Goal: Task Accomplishment & Management: Complete application form

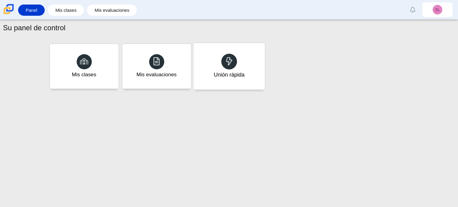
click at [225, 77] on font "Unión rápida" at bounding box center [228, 74] width 31 height 6
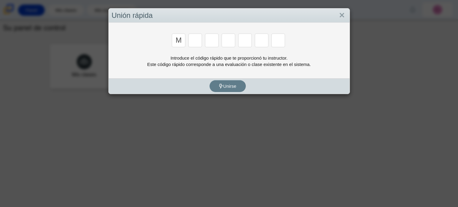
type input "m"
type input "7"
type input "e"
type input "v"
type input "e"
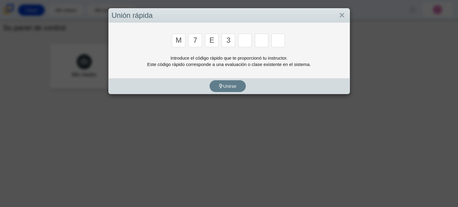
type input "3"
type input "e"
type input "v"
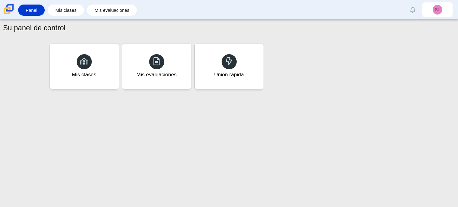
type input "w"
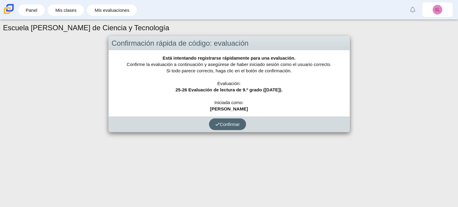
click at [233, 123] on font "Confirmar" at bounding box center [230, 123] width 20 height 5
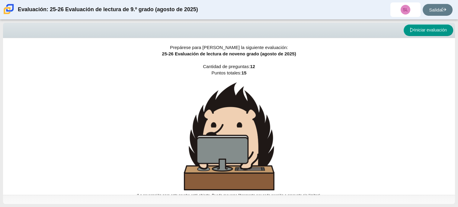
scroll to position [4, 0]
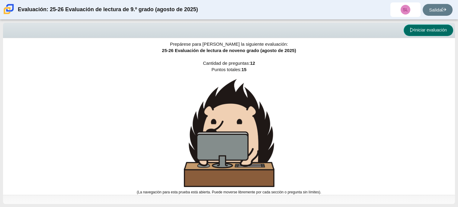
click at [418, 28] on font "Iniciar evaluación" at bounding box center [430, 29] width 33 height 5
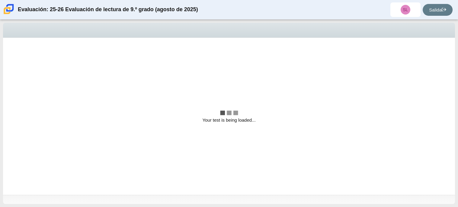
scroll to position [0, 0]
select select "ccc5b315-3c7c-471c-bf90-f22c8299c798"
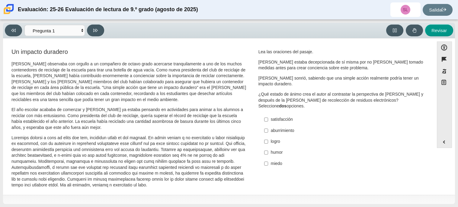
click at [278, 141] on font "logro" at bounding box center [275, 140] width 9 height 5
click at [268, 141] on input "logro logro" at bounding box center [266, 141] width 4 height 11
checkbox input "true"
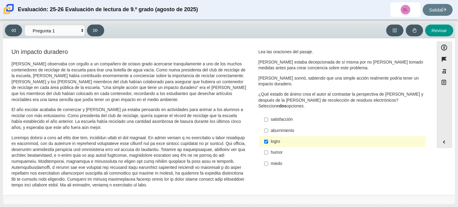
click at [268, 119] on label "satisfacción satisfacción" at bounding box center [343, 119] width 166 height 11
click at [268, 119] on input "satisfacción satisfacción" at bounding box center [266, 119] width 4 height 11
checkbox input "true"
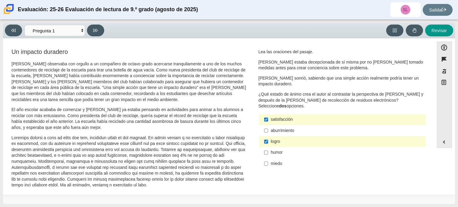
click at [277, 153] on font "humor" at bounding box center [277, 151] width 12 height 5
click at [268, 153] on input "humor humor" at bounding box center [266, 152] width 4 height 11
checkbox input "true"
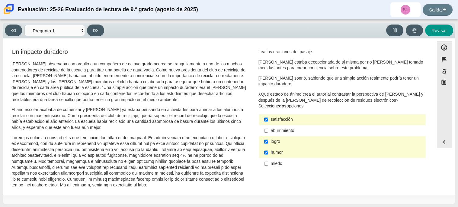
click at [272, 143] on font "logro" at bounding box center [275, 140] width 9 height 5
click at [268, 143] on input "logro logro" at bounding box center [266, 141] width 4 height 11
checkbox input "false"
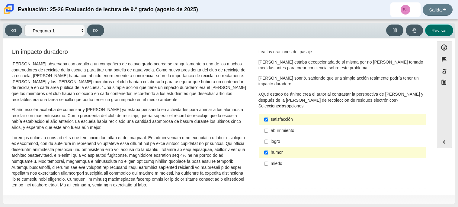
click at [438, 28] on font "Revisar" at bounding box center [438, 30] width 15 height 5
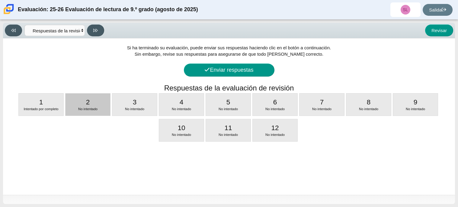
click at [73, 112] on div "2 No intentado" at bounding box center [88, 104] width 45 height 22
click at [0, 0] on font "El año escolar acababa de comenzar y Scarlett ya estaba pensando en actividades…" at bounding box center [0, 0] width 0 height 0
select select "0ff64528-ffd7-428d-b192-babfaadd44e8"
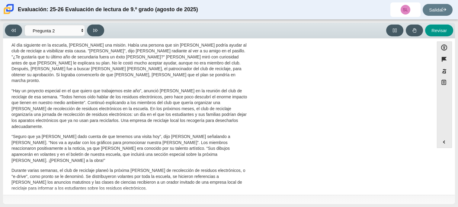
scroll to position [155, 0]
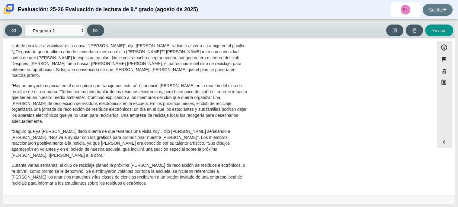
click at [150, 165] on p "Durante varias semanas, el club de reciclaje planeó la próxima campaña de recol…" at bounding box center [129, 174] width 237 height 24
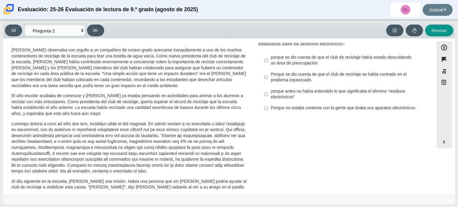
scroll to position [0, 0]
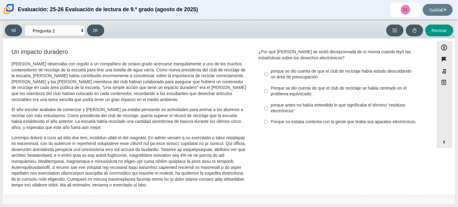
click at [274, 121] on font "Porque no estaba contenta con la gente que tiraba sus aparatos electrónicos." at bounding box center [344, 121] width 146 height 5
click at [268, 121] on input "Porque no estaba contenta con la gente que tiraba sus aparatos electrónicos. Po…" at bounding box center [266, 121] width 4 height 11
radio input "true"
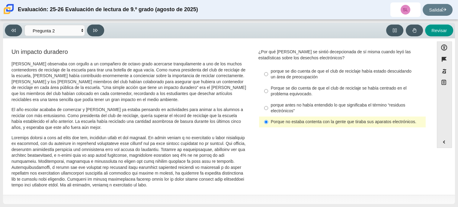
click at [271, 72] on font "porque se dio cuenta de que el club de reciclaje había estado descuidando un ár…" at bounding box center [341, 73] width 141 height 11
click at [268, 72] on input "porque se dio cuenta de que el club de reciclaje había estado descuidando un ár…" at bounding box center [266, 74] width 4 height 17
radio input "true"
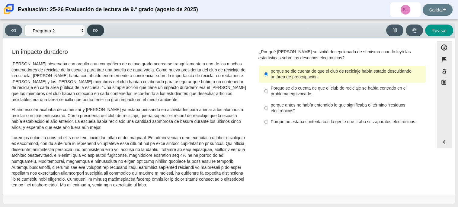
click at [93, 27] on button at bounding box center [95, 30] width 17 height 12
select select "7ce3d843-6974-4858-901c-1ff39630e843"
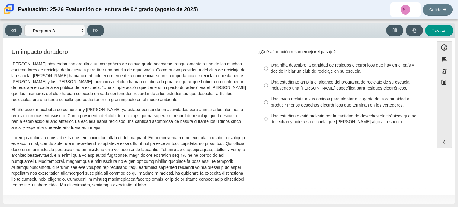
click at [286, 70] on font "Una niña descubre la cantidad de residuos electrónicos que hay en el país y dec…" at bounding box center [342, 67] width 143 height 11
click at [268, 70] on input "Una niña descubre la cantidad de residuos electrónicos que hay en el país y dec…" at bounding box center [266, 68] width 4 height 17
radio input "true"
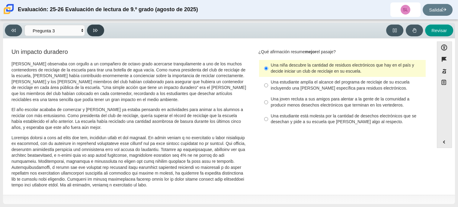
click at [94, 30] on icon at bounding box center [95, 30] width 5 height 3
select select "ca9ea0f1-49c5-4bd1-83b0-472c18652b42"
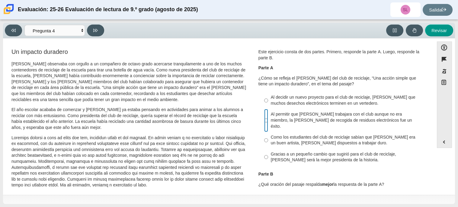
click at [264, 115] on input "Al permitir que Juan Carlos trabajara con el club aunque no era miembro, la cam…" at bounding box center [266, 120] width 4 height 23
radio input "true"
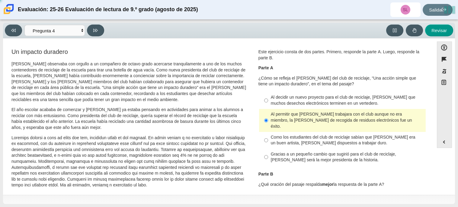
click at [268, 140] on label "Como los estudiantes del club de reciclaje sabían que Juan Carlos era un buen a…" at bounding box center [343, 140] width 166 height 17
click at [268, 140] on input "Como los estudiantes del club de reciclaje sabían que Juan Carlos era un buen a…" at bounding box center [266, 140] width 4 height 17
radio input "true"
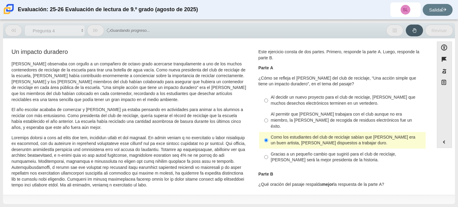
click at [280, 112] on font "Al permitir que Juan Carlos trabajara con el club aunque no era miembro, la cam…" at bounding box center [341, 119] width 141 height 17
click at [268, 112] on input "Al permitir que Juan Carlos trabajara con el club aunque no era miembro, la cam…" at bounding box center [266, 120] width 4 height 23
radio input "true"
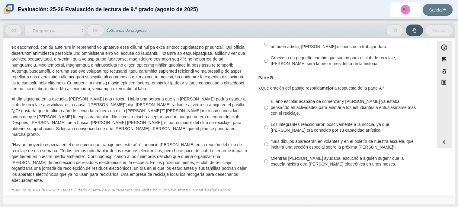
scroll to position [96, 0]
click at [278, 121] on font "Los integrantes reaccionaron positivamente a la noticia, ya que Juan Carlos era…" at bounding box center [330, 126] width 118 height 11
click at [268, 118] on input "Los integrantes reaccionaron positivamente a la noticia, ya que Juan Carlos era…" at bounding box center [266, 126] width 4 height 17
radio input "true"
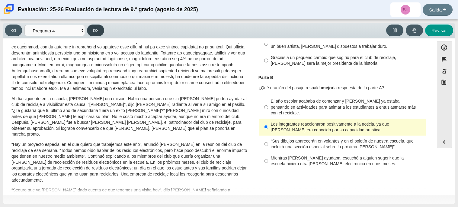
click at [89, 30] on button at bounding box center [95, 30] width 17 height 12
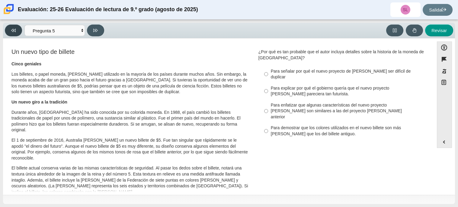
click at [19, 29] on button at bounding box center [13, 30] width 17 height 12
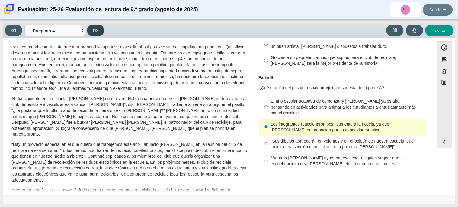
click at [91, 28] on button at bounding box center [95, 30] width 17 height 12
select select "e41f1a79-e29f-4095-8030-a53364015bed"
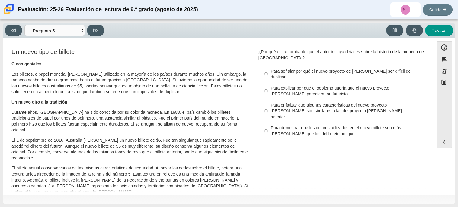
click at [300, 85] on font "Para explicar por qué el gobierno quería que el nuevo proyecto de ley pareciera…" at bounding box center [330, 90] width 119 height 11
click at [268, 84] on input "Para explicar por qué el gobierno quería que el nuevo proyecto de ley pareciera…" at bounding box center [266, 90] width 4 height 17
radio input "true"
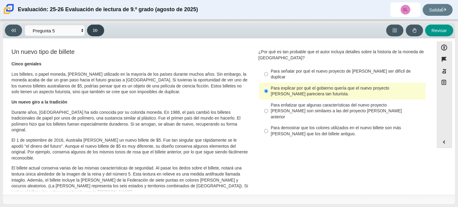
click at [98, 33] on button at bounding box center [95, 30] width 17 height 12
select select "69146e31-7b3d-4a3e-9ce6-f30c24342ae0"
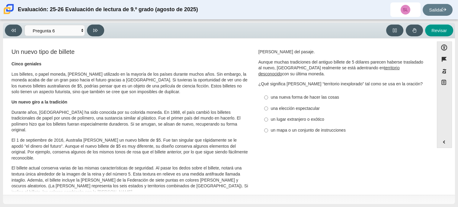
click at [286, 94] on font "una nueva forma de hacer las cosas" at bounding box center [305, 96] width 68 height 5
click at [268, 94] on input "una nueva forma de hacer las cosas una nueva forma de hacer las cosas" at bounding box center [266, 97] width 4 height 11
radio input "true"
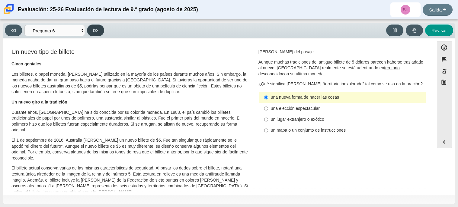
click at [97, 34] on button at bounding box center [95, 30] width 17 height 12
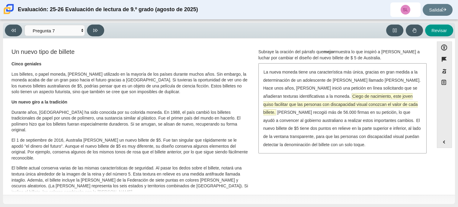
click at [296, 104] on font "Ciego de nacimiento, este joven quiso facilitar que las personas con discapacid…" at bounding box center [340, 103] width 155 height 21
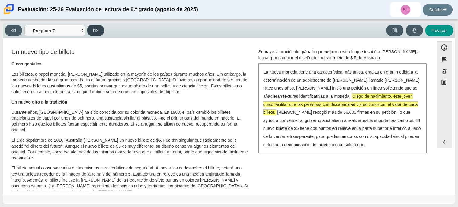
click at [98, 32] on button at bounding box center [95, 30] width 17 height 12
select select "ea8338c2-a6a3-418e-a305-2b963b54a290"
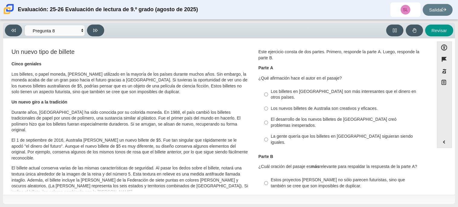
click at [292, 118] on font "El desarrollo de los nuevos billetes de Australia creó problemas inesperados." at bounding box center [334, 121] width 126 height 11
click at [268, 118] on input "El desarrollo de los nuevos billetes de Australia creó problemas inesperados. E…" at bounding box center [266, 122] width 4 height 17
radio input "true"
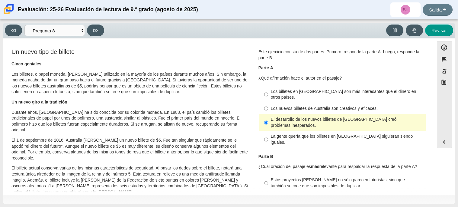
click at [305, 177] on font "Estos proyectos de ley no sólo parecen futuristas, sino que también se cree que…" at bounding box center [338, 182] width 134 height 11
click at [268, 174] on input "Estos proyectos de ley no sólo parecen futuristas, sino que también se cree que…" at bounding box center [266, 182] width 4 height 17
radio input "true"
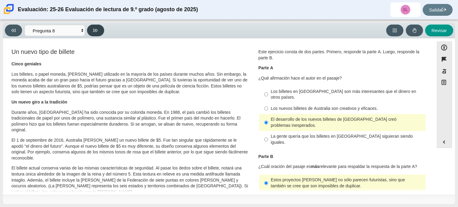
click at [94, 27] on button at bounding box center [95, 30] width 17 height 12
select select "89f058d6-b15c-4ef5-a4b3-fdaffb8868b6"
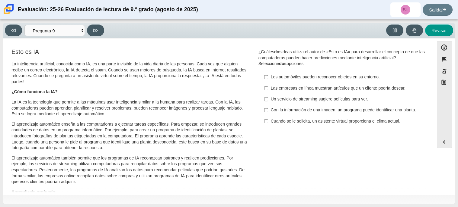
click at [302, 123] on font "Cuando se le solicita, un asistente virtual proporciona el clima actual." at bounding box center [336, 120] width 130 height 5
click at [268, 126] on input "Cuando se le solicita, un asistente virtual proporciona el clima actual. Cuando…" at bounding box center [266, 120] width 4 height 11
checkbox input "true"
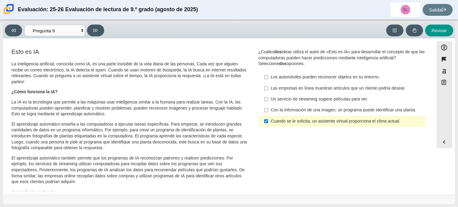
click at [310, 84] on label "Las empresas en línea muestran artículos que un cliente podría desear. Las empr…" at bounding box center [343, 87] width 166 height 11
click at [268, 84] on input "Las empresas en línea muestran artículos que un cliente podría desear. Las empr…" at bounding box center [266, 87] width 4 height 11
checkbox input "true"
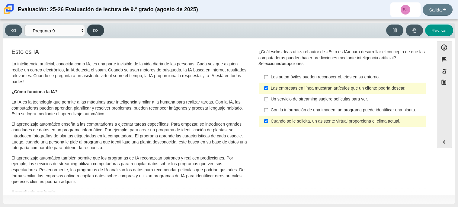
click at [93, 32] on icon at bounding box center [95, 30] width 5 height 5
select select "cdf3c14e-a918-44d1-9b63-3db0fa81641e"
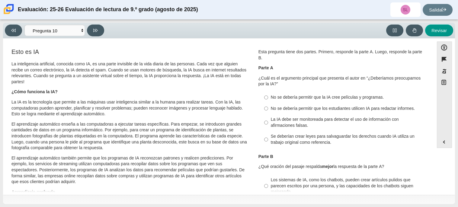
click at [315, 89] on div "Esta pregunta tiene dos partes. Primero, responde la parte A. Luego, responde l…" at bounding box center [342, 98] width 168 height 99
click at [305, 107] on font "No se debería permitir que los estudiantes utilicen IA para redactar informes." at bounding box center [343, 107] width 144 height 5
click at [268, 107] on input "No se debería permitir que los estudiantes utilicen IA para redactar informes. …" at bounding box center [266, 108] width 4 height 11
radio input "true"
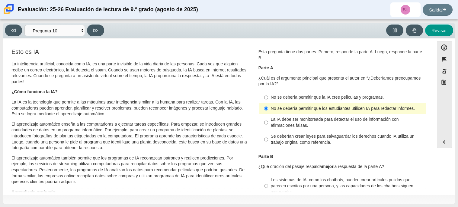
click at [310, 146] on label "Se deberían crear leyes para salvaguardar los derechos cuando IA utiliza un tra…" at bounding box center [343, 139] width 166 height 17
click at [268, 146] on input "Se deberían crear leyes para salvaguardar los derechos cuando IA utiliza un tra…" at bounding box center [266, 139] width 4 height 17
radio input "true"
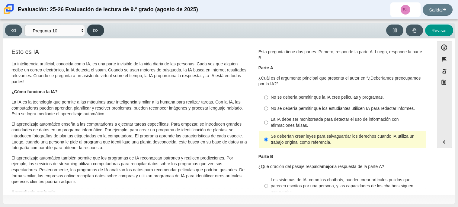
click at [100, 35] on button at bounding box center [95, 30] width 17 height 12
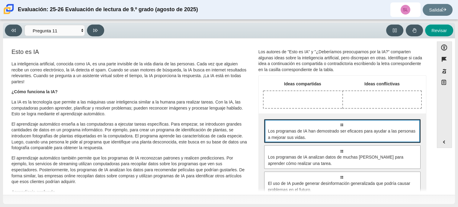
click at [351, 139] on span "Los programas de IA han demostrado ser eficaces para ayudar a las personas a me…" at bounding box center [342, 134] width 149 height 13
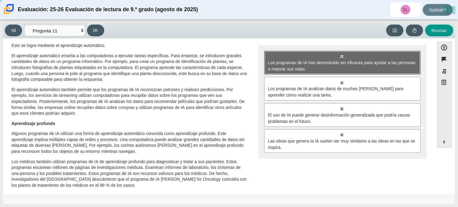
scroll to position [69, 0]
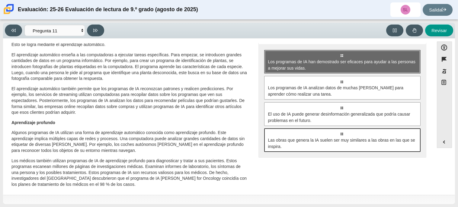
click at [352, 137] on font "Las obras que genera la IA suelen ser muy similares a las obras en las que se i…" at bounding box center [341, 143] width 147 height 12
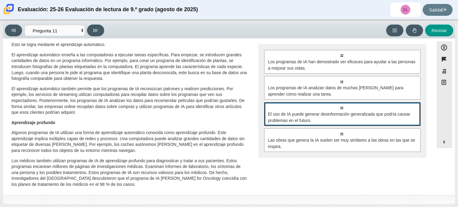
click at [350, 120] on span "El uso de IA puede generar desinformación generalizada que podría causar proble…" at bounding box center [342, 117] width 149 height 13
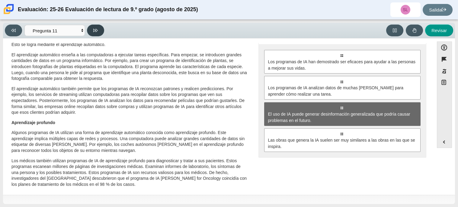
click at [90, 28] on button at bounding box center [95, 30] width 17 height 12
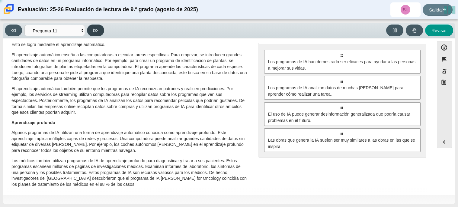
select select "c3effed4-44ce-4a19-bd96-1787f34e9b4c"
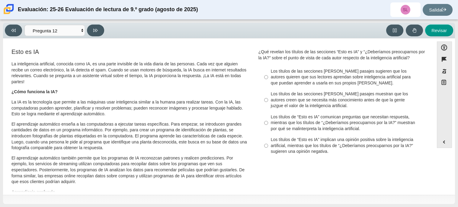
click at [274, 100] on font "Los títulos de las secciones de ambos pasajes muestran que los autores creen qu…" at bounding box center [339, 99] width 137 height 17
click at [268, 100] on input "Los títulos de las secciones de ambos pasajes muestran que los autores creen qu…" at bounding box center [266, 99] width 4 height 23
radio input "true"
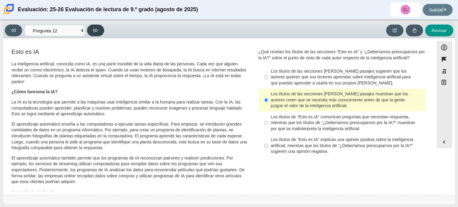
click at [96, 29] on icon at bounding box center [95, 30] width 5 height 5
select select "review"
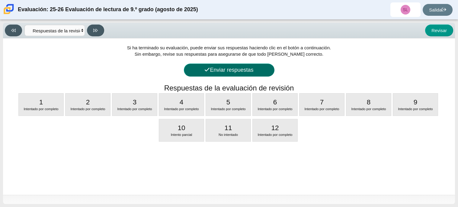
click at [263, 72] on button "Enviar respuestas" at bounding box center [229, 69] width 91 height 13
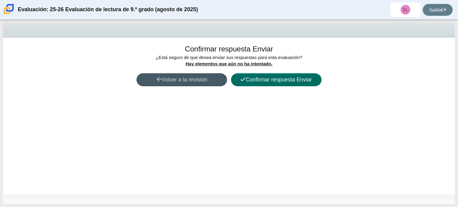
click at [262, 78] on font "Confirmar respuesta Enviar" at bounding box center [279, 79] width 66 height 6
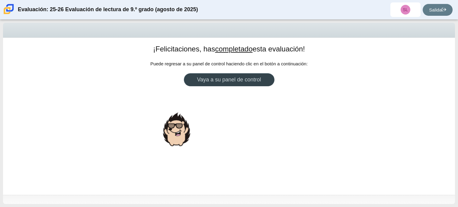
click at [246, 80] on font "Vaya a su panel de control" at bounding box center [229, 79] width 64 height 6
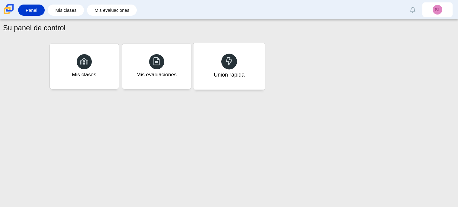
click at [225, 85] on div "Unión rápida" at bounding box center [229, 66] width 72 height 47
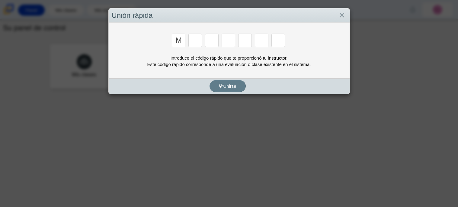
type input "m"
type input "7"
type input "3"
type input "e"
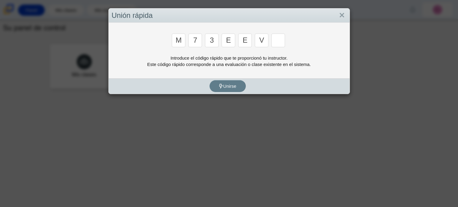
type input "v"
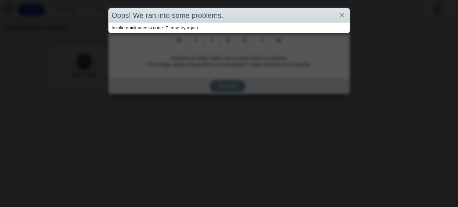
type input "w"
click at [345, 13] on link "Cerca" at bounding box center [341, 15] width 9 height 10
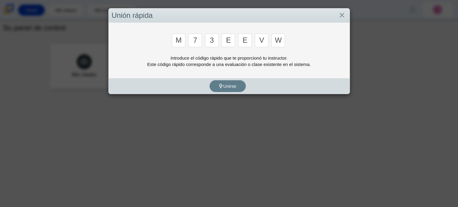
click at [218, 42] on input "3" at bounding box center [212, 41] width 14 height 14
type input "e"
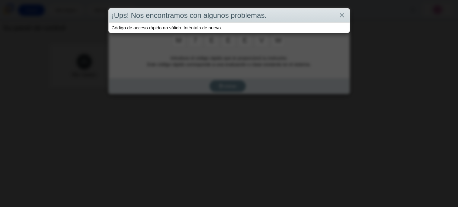
click at [337, 10] on div "¡Ups! Nos encontramos con algunos problemas." at bounding box center [229, 15] width 241 height 14
click at [342, 13] on link "Cerca" at bounding box center [341, 15] width 9 height 10
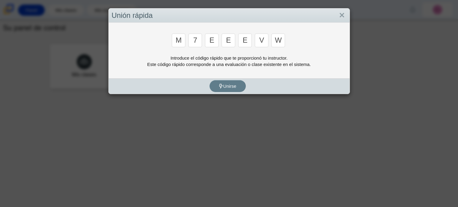
click at [217, 42] on input "e" at bounding box center [212, 41] width 14 height 14
click at [231, 40] on input "e" at bounding box center [229, 41] width 14 height 14
type input "3"
click at [215, 40] on input "Introduzca el código de acceso dígito 3" at bounding box center [212, 41] width 14 height 14
type input "e"
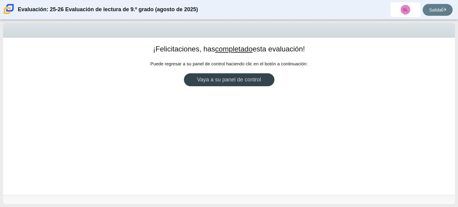
click at [232, 79] on font "Vaya a su panel de control" at bounding box center [229, 79] width 64 height 6
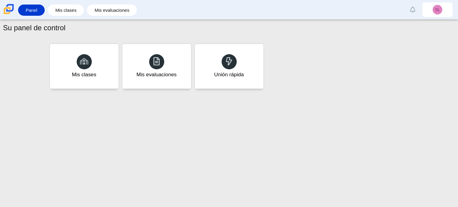
click at [282, 133] on div "Su panel de control Mis clases Mis evaluaciones Unión rápida" at bounding box center [229, 113] width 458 height 187
click at [166, 70] on div "Mis evaluaciones" at bounding box center [157, 66] width 72 height 47
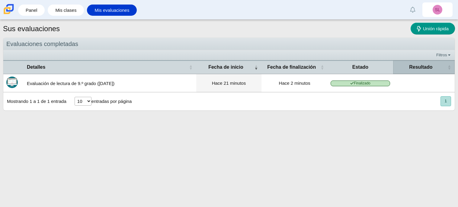
click at [421, 63] on th "Resultado" at bounding box center [424, 67] width 62 height 14
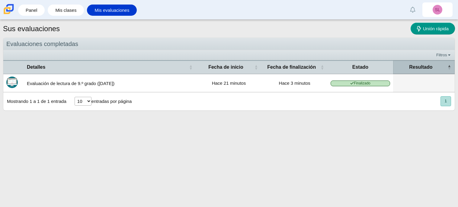
click at [450, 67] on span "\a Result\a : Activate to invert sorting" at bounding box center [449, 67] width 4 height 13
click at [450, 67] on span "\a Result\a : Activate to remove sorting" at bounding box center [449, 67] width 4 height 13
click at [450, 67] on span "\a Result\a : Activate to invert sorting" at bounding box center [449, 67] width 4 height 13
click at [450, 67] on span "\a Result\a : Activate to remove sorting" at bounding box center [449, 67] width 4 height 13
click at [450, 67] on span "\a Result\a : Activate to invert sorting" at bounding box center [449, 67] width 4 height 13
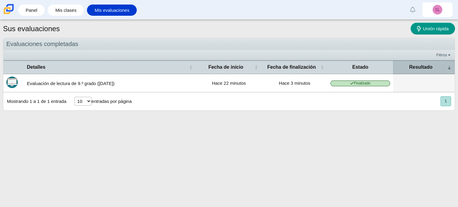
click at [450, 67] on span "\a Result\a : Activate to remove sorting" at bounding box center [449, 67] width 4 height 13
click at [450, 67] on span "\a Result\a : Activate to invert sorting" at bounding box center [449, 67] width 4 height 13
click at [450, 67] on span "\a Result\a : Activate to remove sorting" at bounding box center [449, 67] width 4 height 13
click at [450, 67] on span "\a Result\a : Activate to invert sorting" at bounding box center [449, 67] width 4 height 13
click at [450, 67] on span "\a Result\a : Activate to remove sorting" at bounding box center [449, 67] width 4 height 13
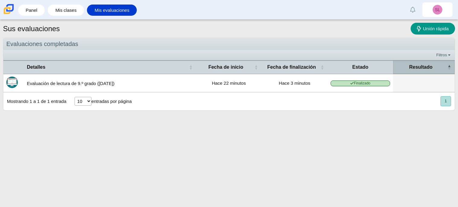
click at [450, 67] on span "\a Result\a : Activate to invert sorting" at bounding box center [449, 67] width 4 height 13
click at [450, 67] on span "\a Result\a : Activate to remove sorting" at bounding box center [449, 67] width 4 height 13
click at [450, 67] on span "\a Result\a : Activate to invert sorting" at bounding box center [449, 67] width 4 height 13
click at [450, 67] on span "\a Result\a : Activate to remove sorting" at bounding box center [449, 67] width 4 height 13
click at [450, 67] on span "\a Result\a : Activate to invert sorting" at bounding box center [449, 67] width 4 height 13
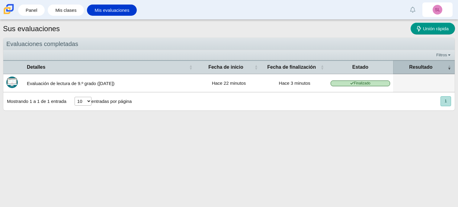
click at [450, 67] on span "\a Result\a : Activate to remove sorting" at bounding box center [449, 67] width 4 height 13
click at [450, 67] on span "\a Result\a : Activate to invert sorting" at bounding box center [449, 67] width 4 height 13
click at [450, 67] on span "\a Result\a : Activate to remove sorting" at bounding box center [449, 67] width 4 height 13
click at [450, 67] on span "\a Result\a : Activate to invert sorting" at bounding box center [449, 67] width 4 height 13
click at [450, 67] on span "\a Result\a : Activate to remove sorting" at bounding box center [449, 67] width 4 height 13
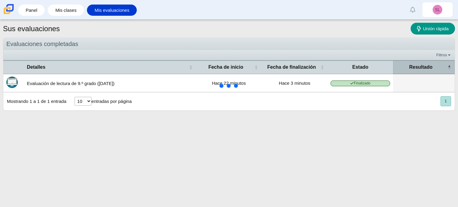
click at [450, 67] on span "\a Result\a : Activate to invert sorting" at bounding box center [449, 67] width 4 height 13
click at [450, 67] on span "\a Result\a : Activate to remove sorting" at bounding box center [449, 67] width 4 height 13
click at [450, 67] on span "\a Result\a : Activate to invert sorting" at bounding box center [449, 67] width 4 height 13
click at [450, 67] on span "\a Result\a : Activate to remove sorting" at bounding box center [449, 67] width 4 height 13
click at [450, 67] on span "\a Result\a : Activate to invert sorting" at bounding box center [449, 67] width 4 height 13
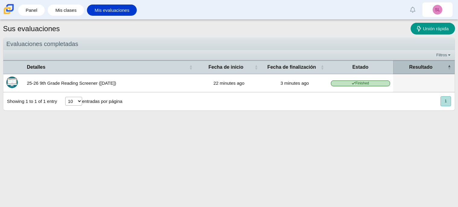
click at [450, 67] on span "\a Result\a : Activate to invert sorting" at bounding box center [449, 67] width 4 height 13
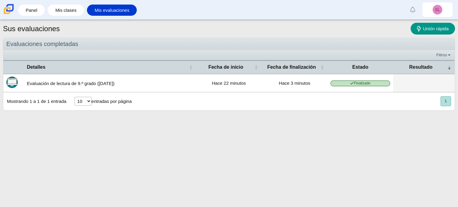
click at [446, 98] on button "1" at bounding box center [446, 101] width 11 height 10
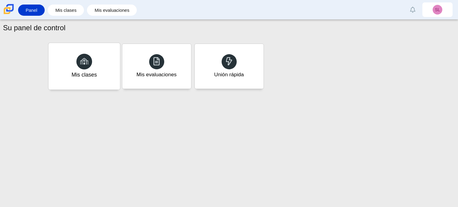
click at [89, 65] on div at bounding box center [84, 61] width 16 height 16
